Goal: Task Accomplishment & Management: Use online tool/utility

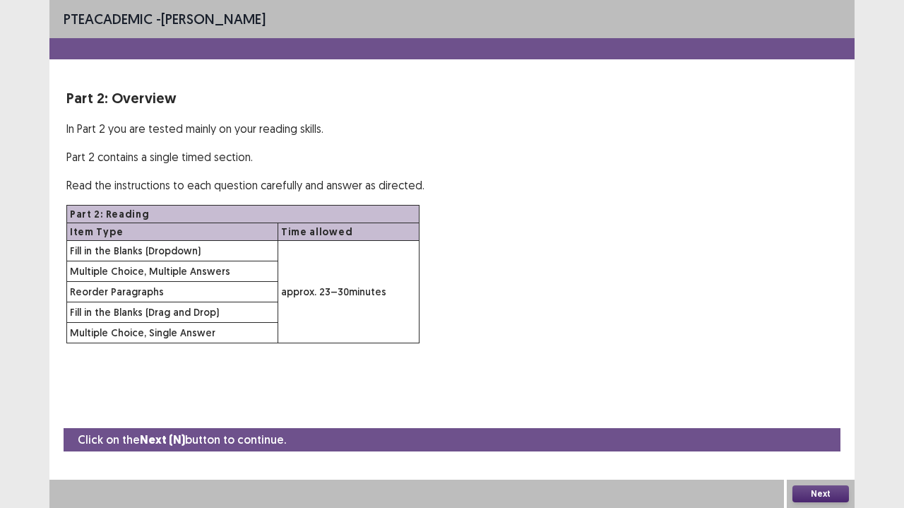
click at [813, 497] on button "Next" at bounding box center [821, 493] width 57 height 17
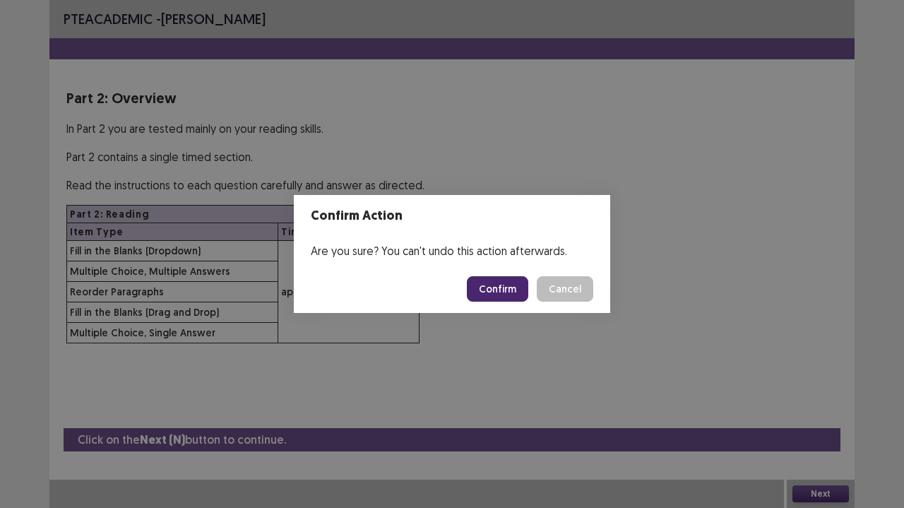
click at [495, 284] on button "Confirm" at bounding box center [497, 288] width 61 height 25
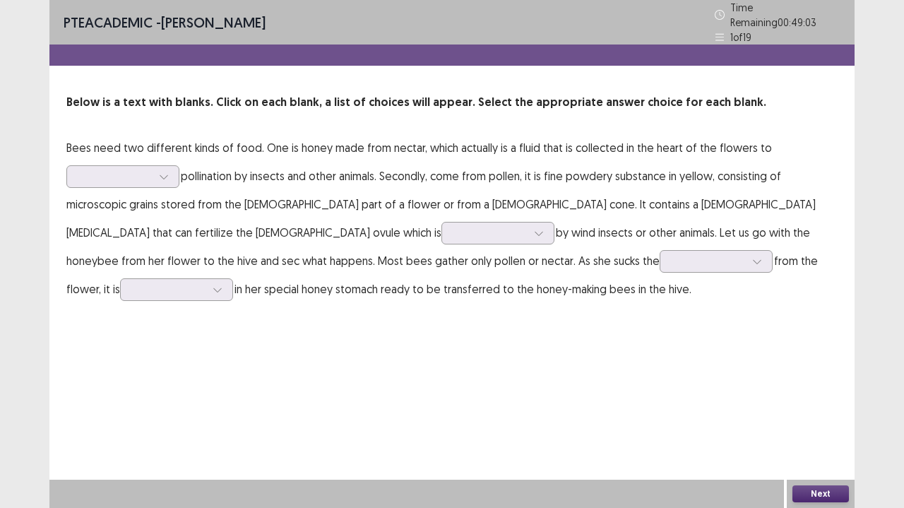
click at [495, 284] on p "Bees need two different kinds of food. One is honey made from nectar, which act…" at bounding box center [452, 219] width 772 height 170
click at [170, 172] on div at bounding box center [163, 176] width 21 height 21
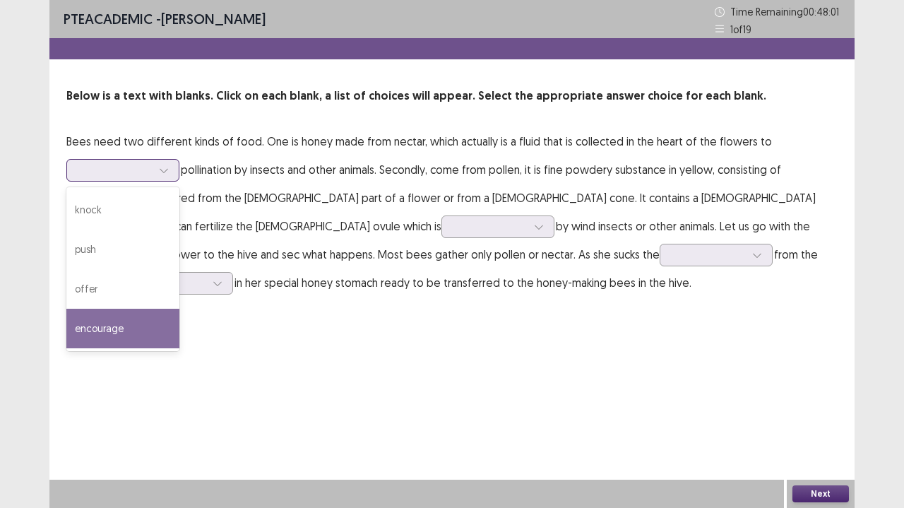
click at [112, 338] on div "encourage" at bounding box center [122, 329] width 113 height 40
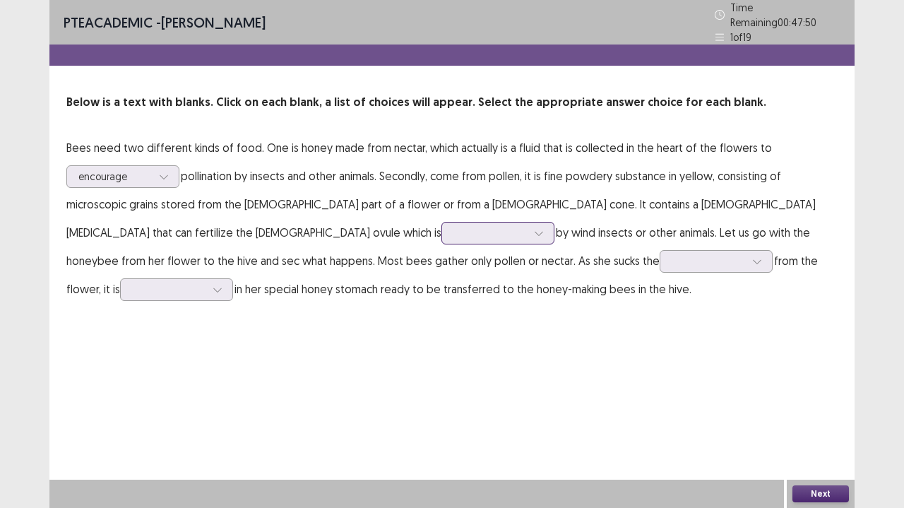
click at [534, 230] on icon at bounding box center [539, 233] width 10 height 10
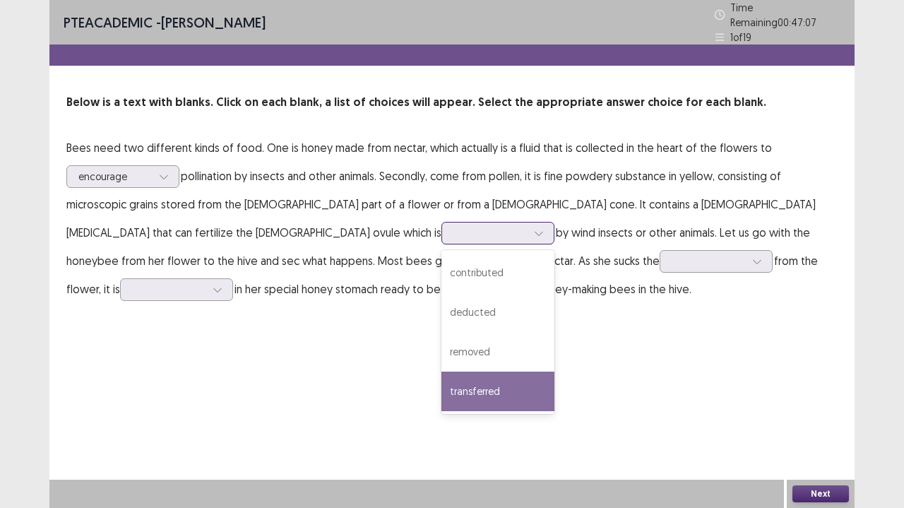
click at [442, 389] on div "transferred" at bounding box center [498, 392] width 113 height 40
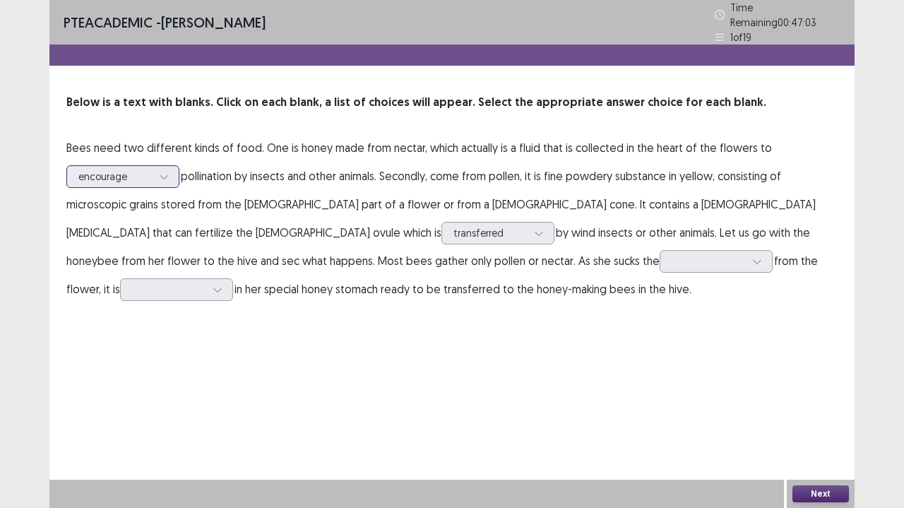
click at [165, 172] on icon at bounding box center [164, 177] width 10 height 10
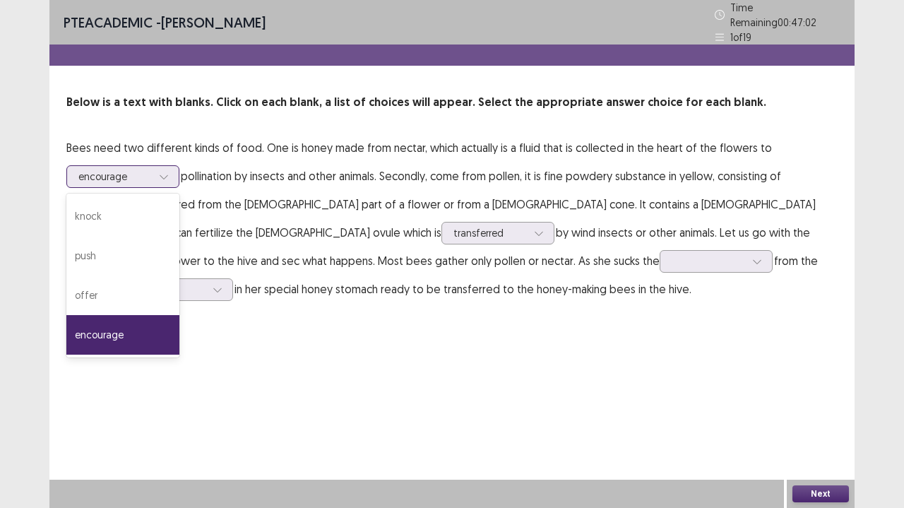
click at [165, 172] on icon at bounding box center [164, 177] width 10 height 10
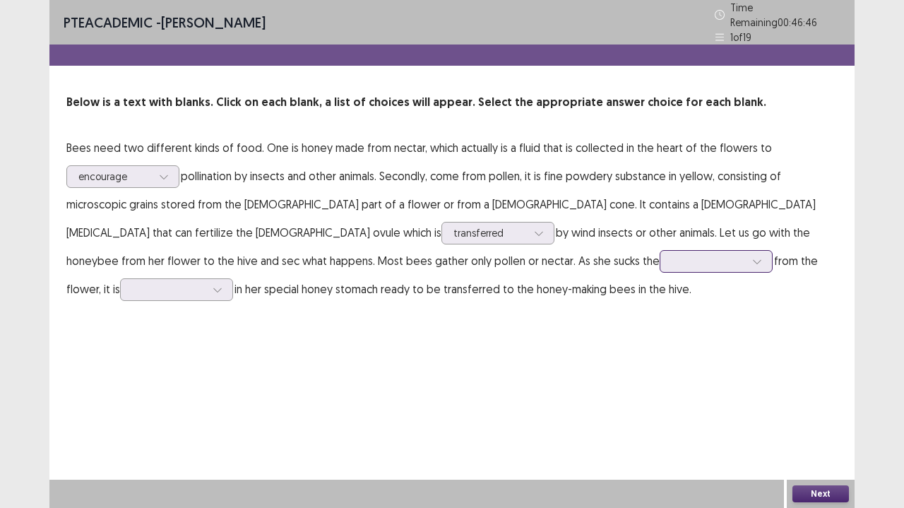
click at [747, 261] on div at bounding box center [757, 261] width 21 height 21
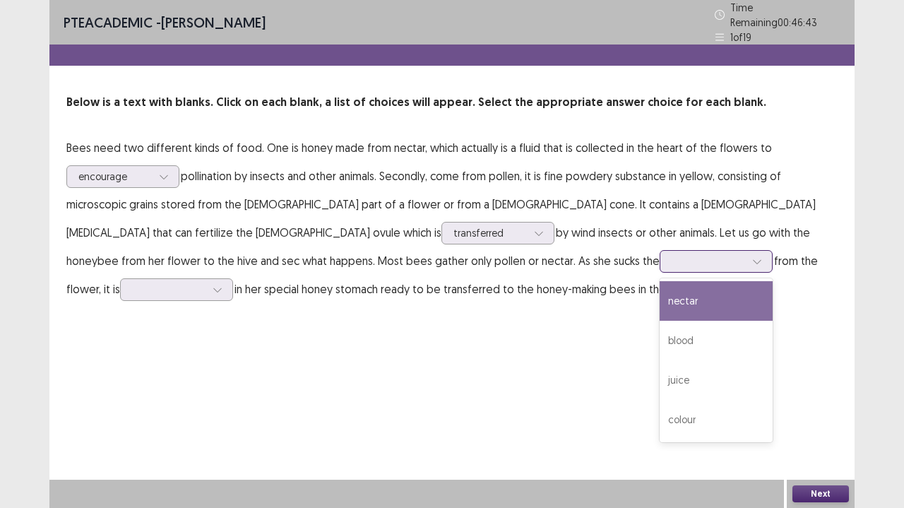
click at [660, 287] on div "nectar" at bounding box center [716, 301] width 113 height 40
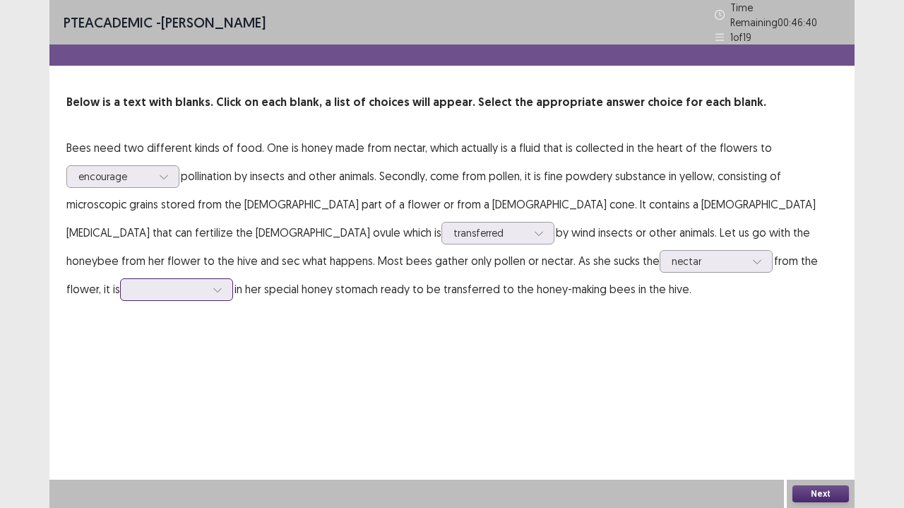
click at [228, 279] on div at bounding box center [217, 289] width 21 height 21
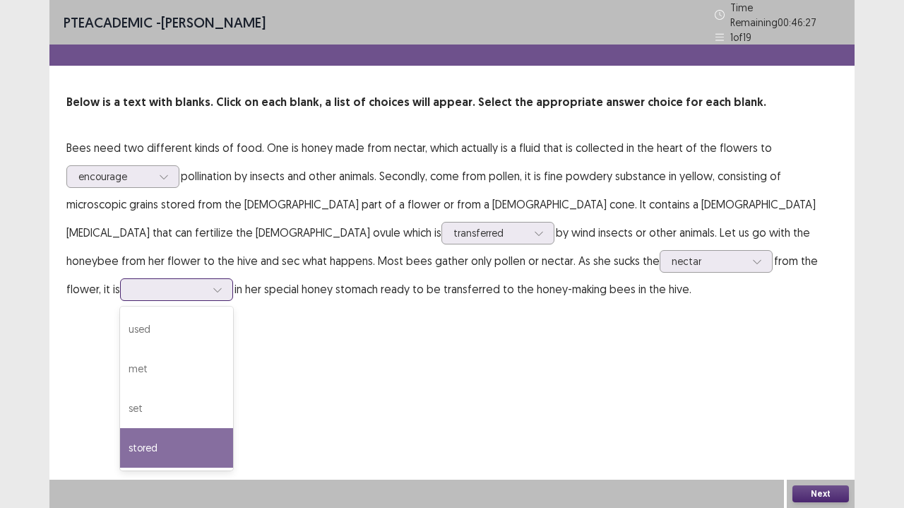
click at [233, 428] on div "stored" at bounding box center [176, 448] width 113 height 40
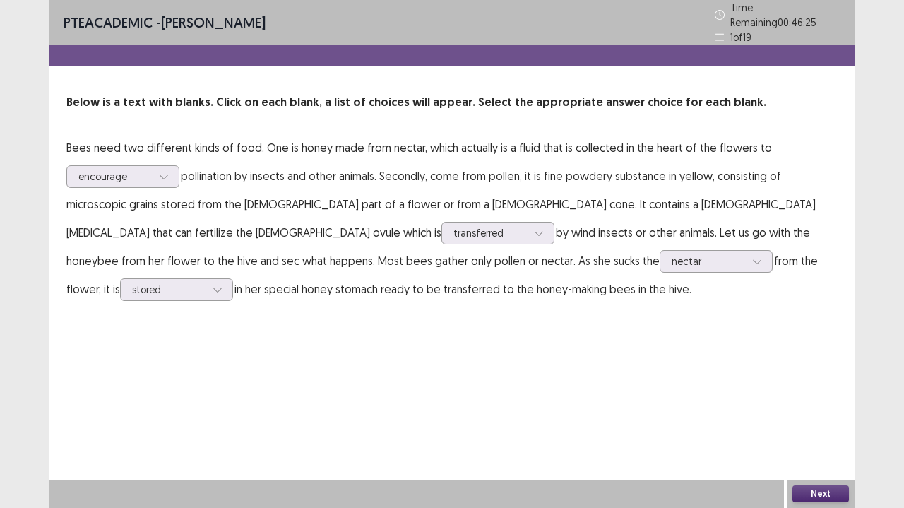
click at [803, 497] on button "Next" at bounding box center [821, 493] width 57 height 17
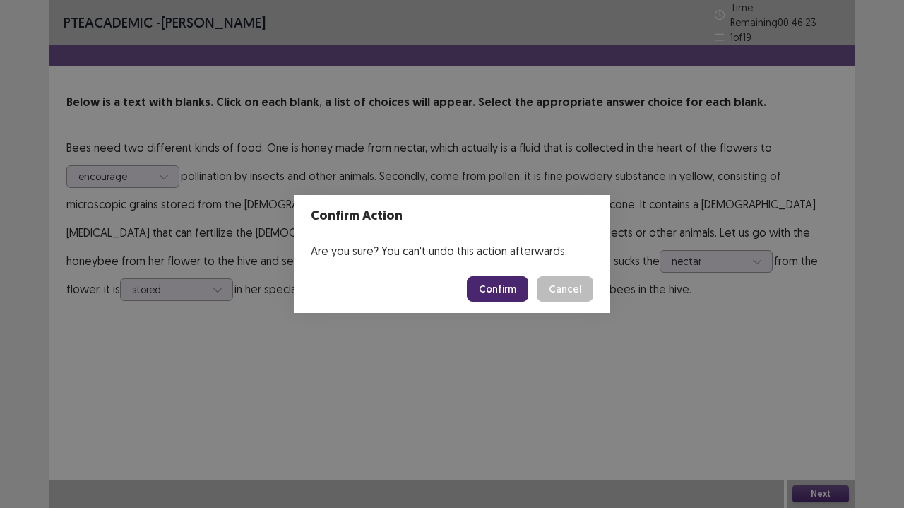
click at [504, 278] on button "Confirm" at bounding box center [497, 288] width 61 height 25
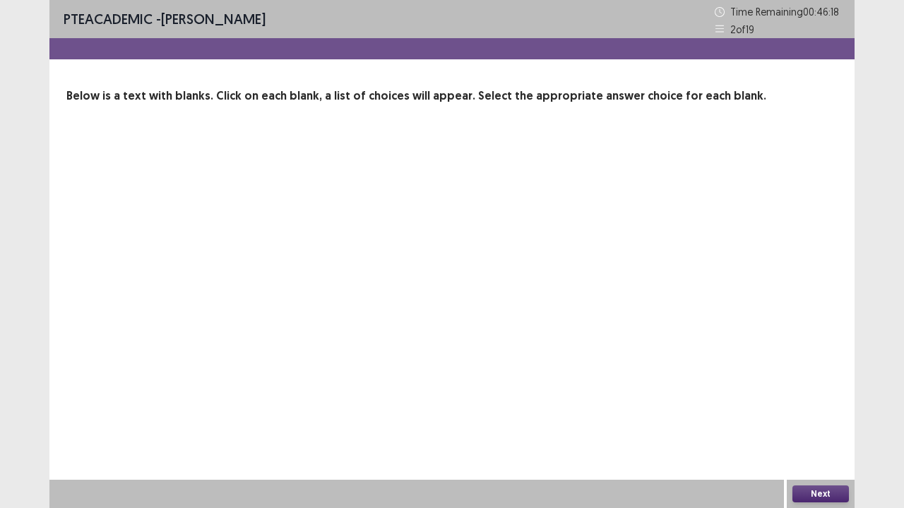
click at [428, 291] on div "PTE academic - [PERSON_NAME] Time Remaining 00 : 46 : 18 2 of 19 Below is a tex…" at bounding box center [451, 254] width 805 height 508
click at [380, 117] on div "PTE academic - [PERSON_NAME] Time Remaining 00 : 46 : 13 2 of 19 Below is a tex…" at bounding box center [451, 66] width 805 height 133
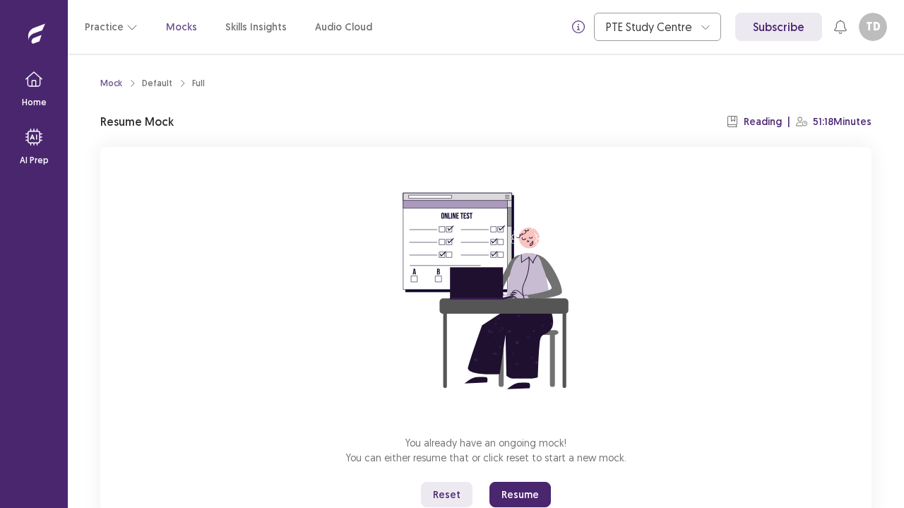
click at [516, 490] on button "Resume" at bounding box center [520, 494] width 61 height 25
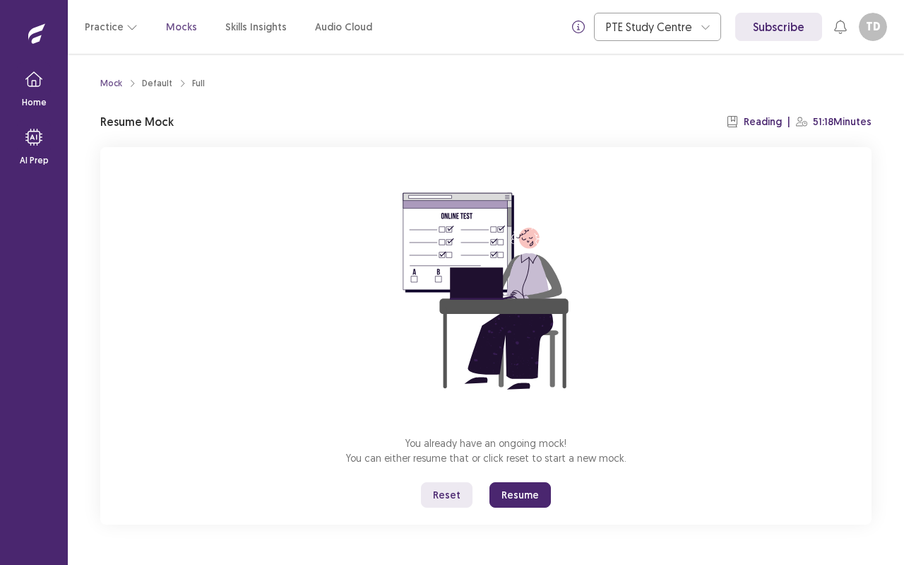
click at [518, 495] on button "Resume" at bounding box center [520, 494] width 61 height 25
click at [116, 35] on button "Practice" at bounding box center [111, 26] width 53 height 25
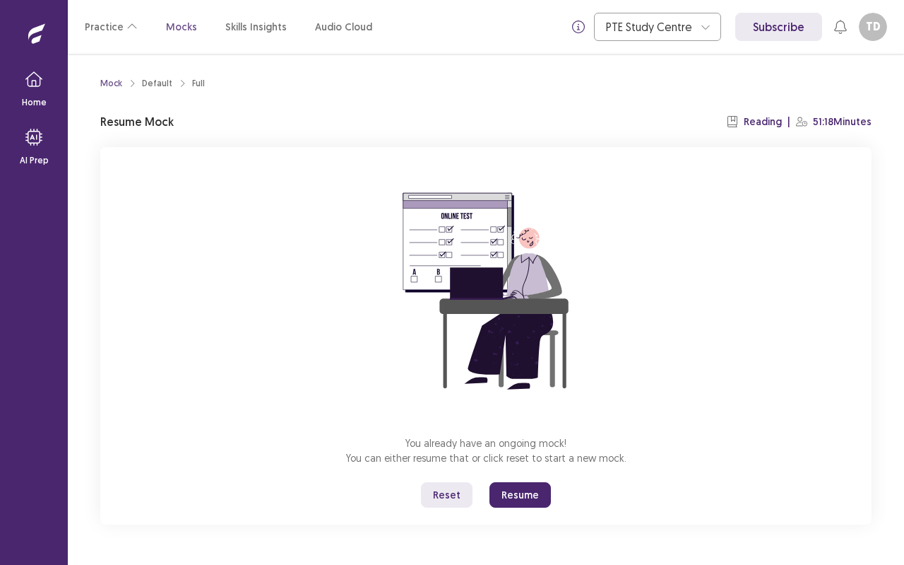
click at [187, 25] on p "Mocks" at bounding box center [181, 27] width 31 height 15
